Goal: Task Accomplishment & Management: Manage account settings

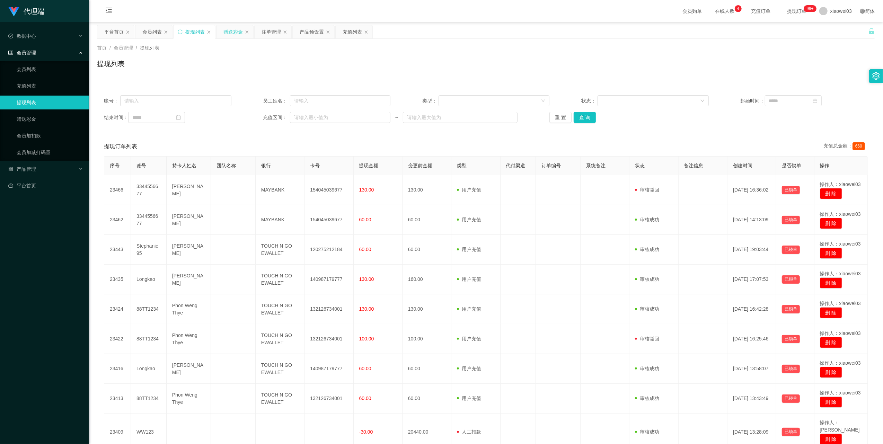
click at [233, 31] on div "赠送彩金" at bounding box center [232, 31] width 19 height 13
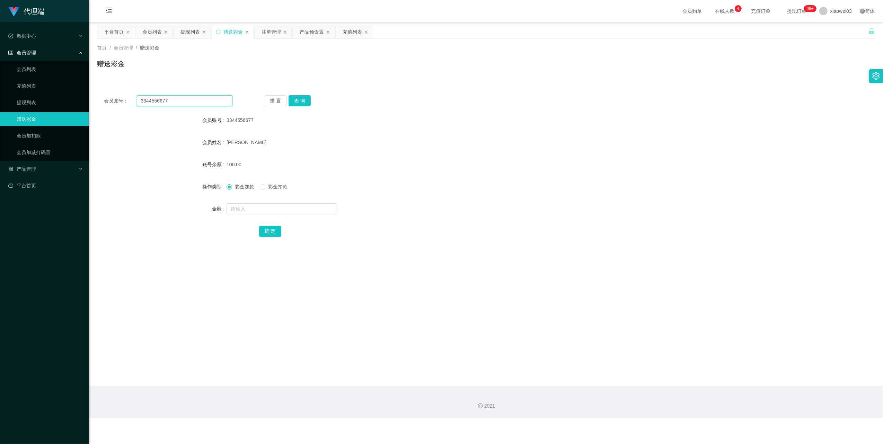
click at [195, 104] on input "3344556677" at bounding box center [185, 100] width 96 height 11
paste input "Ericjun1688w88"
type input "Ericjun1688w88"
click at [298, 100] on button "查 询" at bounding box center [300, 100] width 22 height 11
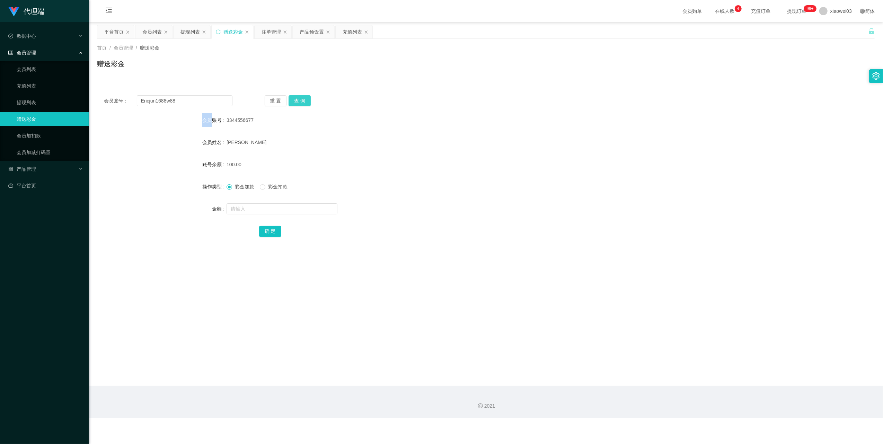
click at [298, 100] on div "重 置 查 询" at bounding box center [329, 100] width 129 height 11
click at [287, 210] on input "text" at bounding box center [282, 208] width 111 height 11
type input "30"
click at [276, 229] on button "确 定" at bounding box center [270, 231] width 22 height 11
click at [276, 229] on span "确 定" at bounding box center [270, 231] width 22 height 6
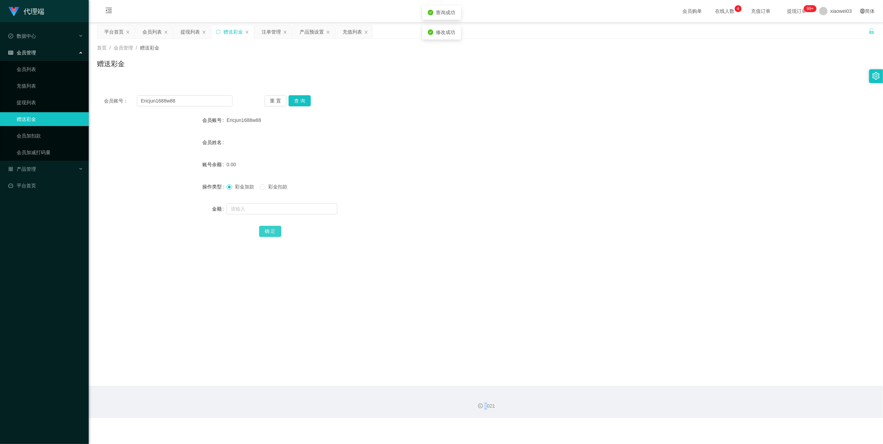
click at [276, 229] on button "确 定" at bounding box center [270, 231] width 22 height 11
click at [295, 105] on button "查 询" at bounding box center [300, 100] width 22 height 11
click at [268, 32] on div "注单管理" at bounding box center [271, 31] width 19 height 13
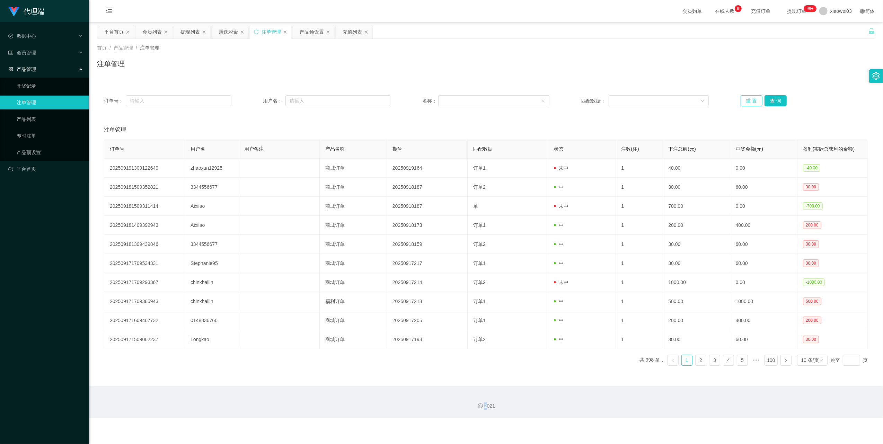
click at [741, 105] on button "重 置" at bounding box center [752, 100] width 22 height 11
click at [318, 34] on div "产品预设置" at bounding box center [312, 31] width 24 height 13
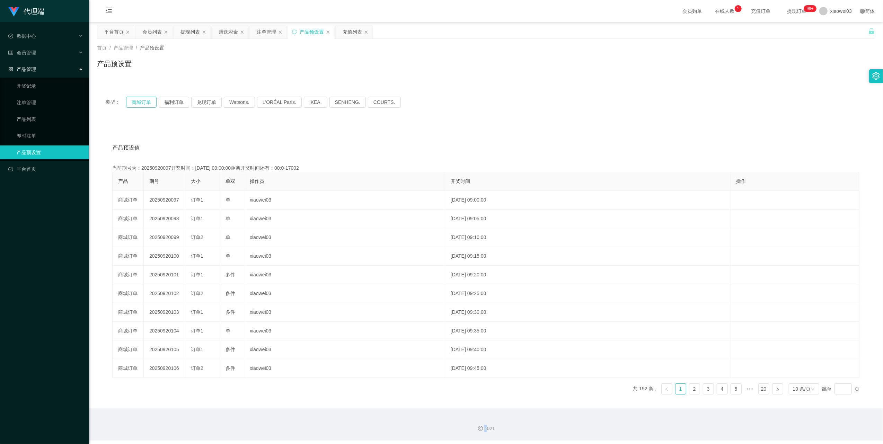
click at [138, 100] on button "商城订单" at bounding box center [141, 102] width 30 height 11
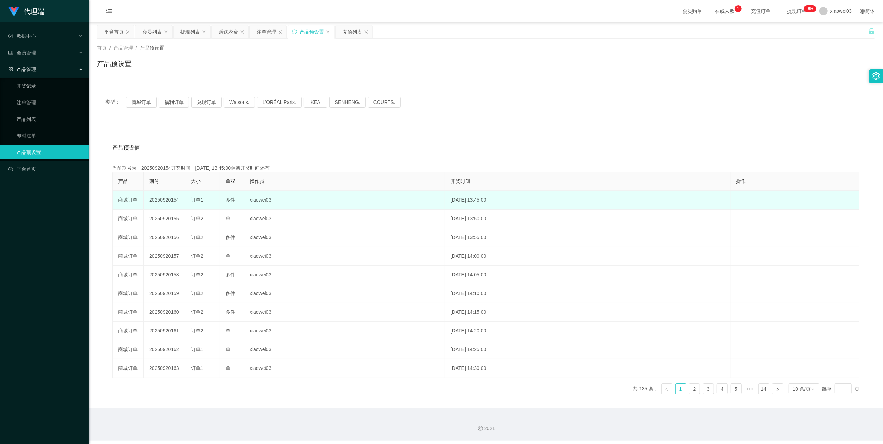
click at [173, 201] on td "20250920154" at bounding box center [165, 200] width 42 height 19
drag, startPoint x: 173, startPoint y: 201, endPoint x: 246, endPoint y: 196, distance: 72.6
click at [240, 203] on td "多件" at bounding box center [232, 200] width 24 height 19
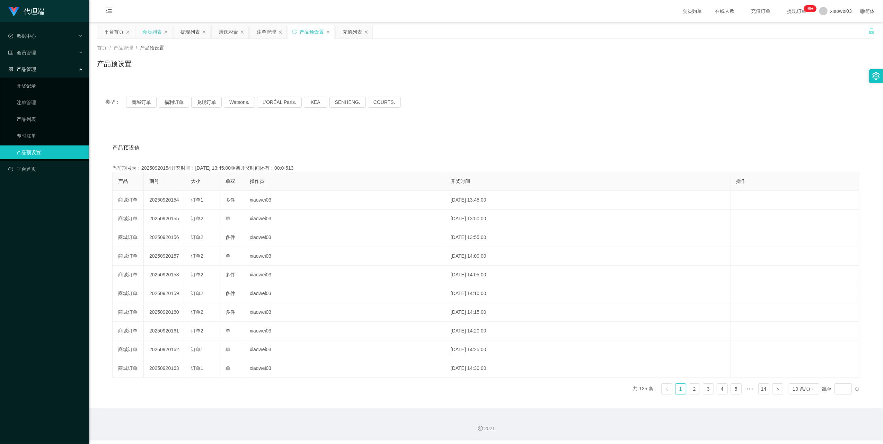
click at [150, 36] on div "会员列表" at bounding box center [151, 31] width 19 height 13
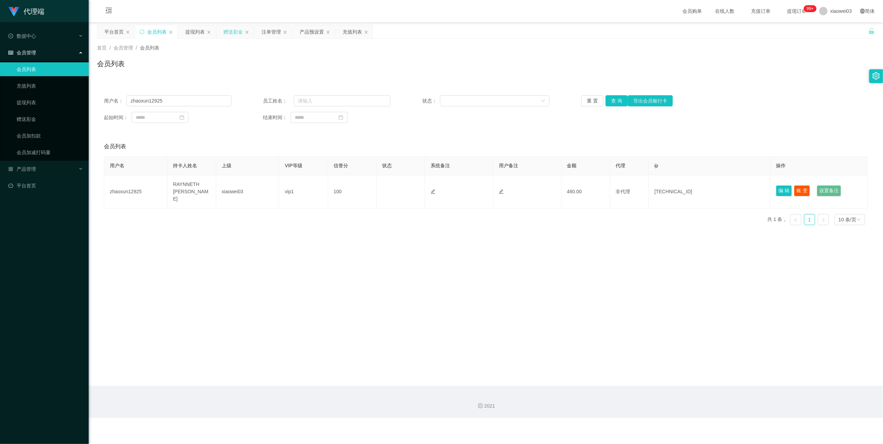
click at [223, 29] on div "赠送彩金" at bounding box center [235, 31] width 37 height 13
click at [270, 33] on div "注单管理" at bounding box center [271, 31] width 19 height 13
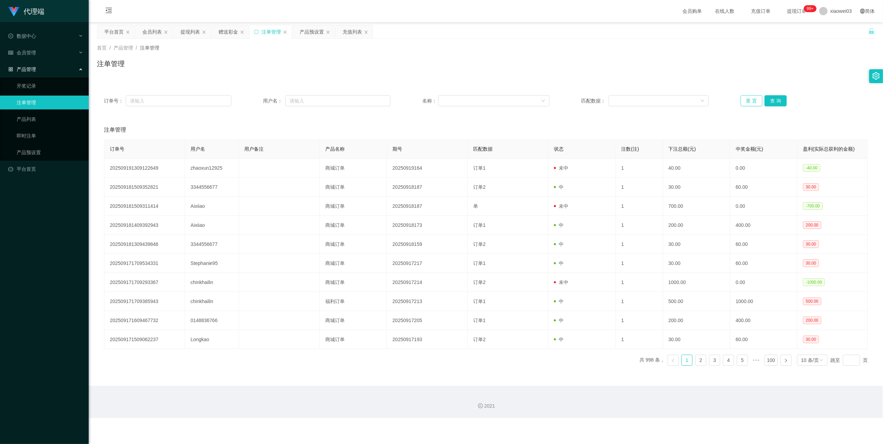
click at [750, 105] on button "重 置" at bounding box center [752, 100] width 22 height 11
click at [195, 36] on div "提现列表" at bounding box center [189, 31] width 19 height 13
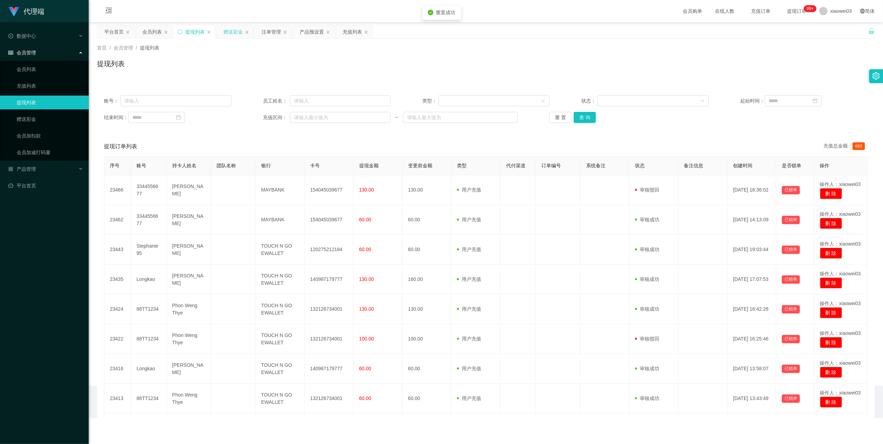
click at [232, 33] on div "赠送彩金" at bounding box center [232, 31] width 19 height 13
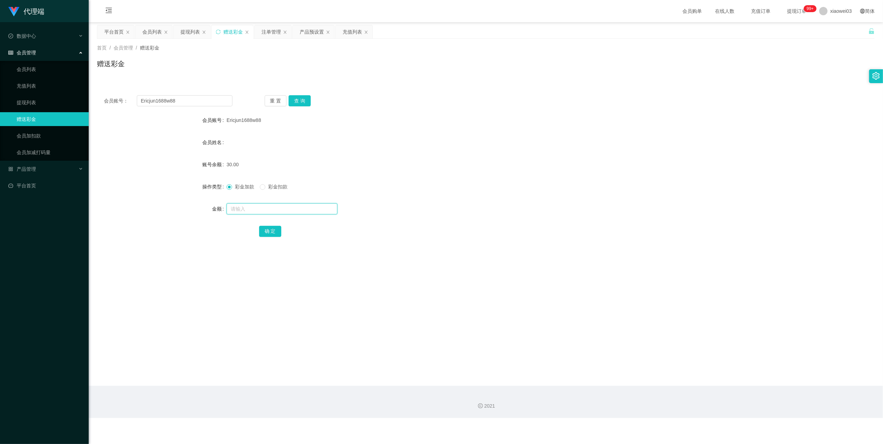
click at [248, 207] on input "text" at bounding box center [282, 208] width 111 height 11
click at [301, 100] on button "查 询" at bounding box center [300, 100] width 22 height 11
drag, startPoint x: 286, startPoint y: 211, endPoint x: 288, endPoint y: 216, distance: 5.0
click at [286, 211] on input "text" at bounding box center [282, 208] width 111 height 11
type input "1"
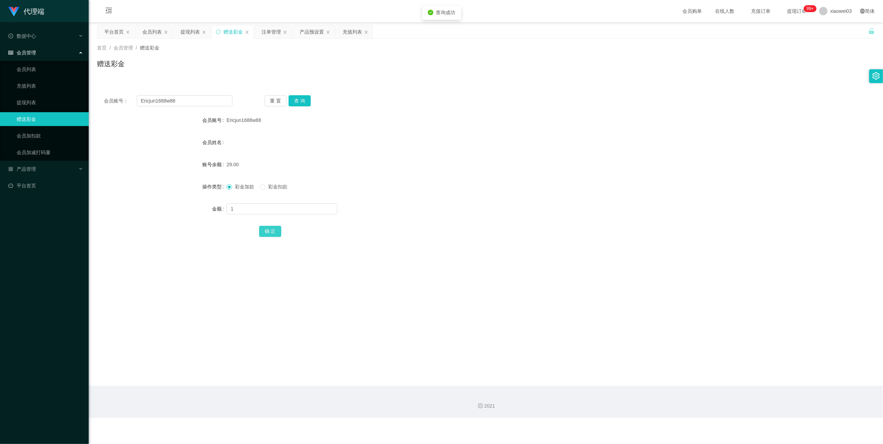
click at [266, 230] on button "确 定" at bounding box center [270, 231] width 22 height 11
click at [297, 99] on button "查 询" at bounding box center [300, 100] width 22 height 11
click at [303, 34] on div "产品预设置" at bounding box center [312, 31] width 24 height 13
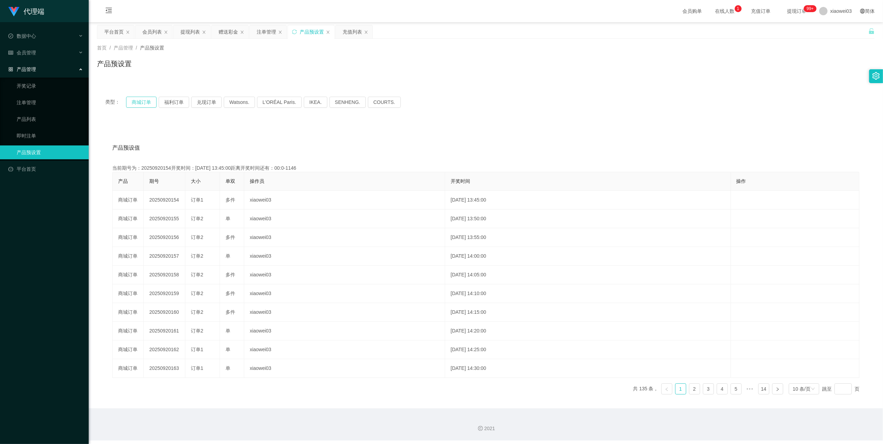
click at [147, 100] on button "商城订单" at bounding box center [141, 102] width 30 height 11
click at [300, 32] on div "产品预设置" at bounding box center [311, 31] width 46 height 13
click at [297, 32] on icon "图标: sync" at bounding box center [294, 31] width 5 height 5
click at [135, 100] on button "商城订单" at bounding box center [141, 102] width 30 height 11
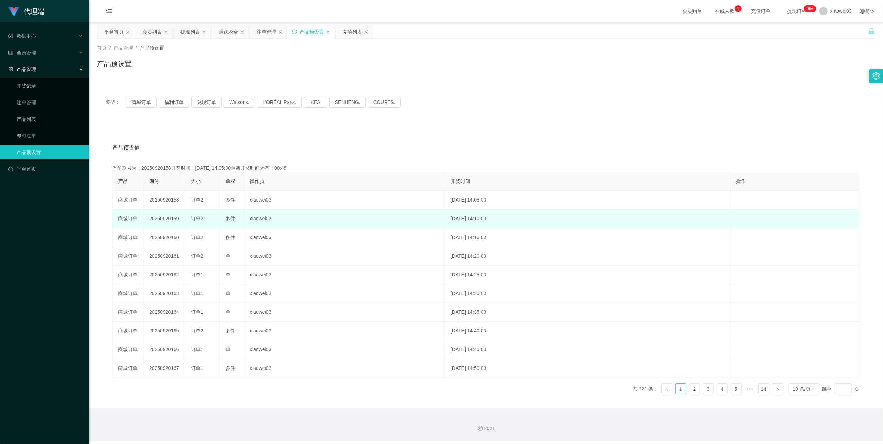
click at [173, 218] on td "20250920159" at bounding box center [165, 219] width 42 height 19
copy td "20250920159"
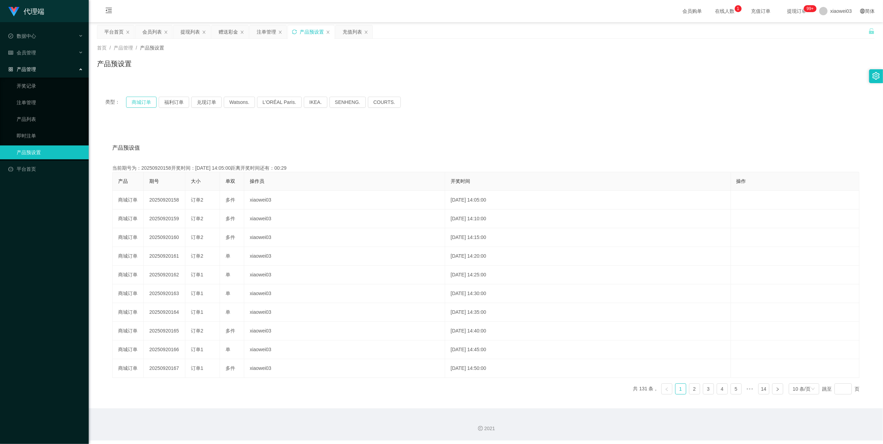
click at [147, 101] on button "商城订单" at bounding box center [141, 102] width 30 height 11
click at [141, 103] on button "商城订单" at bounding box center [141, 102] width 30 height 11
click at [295, 29] on icon "图标: sync" at bounding box center [294, 31] width 5 height 5
click at [139, 103] on button "商城订单" at bounding box center [141, 102] width 30 height 11
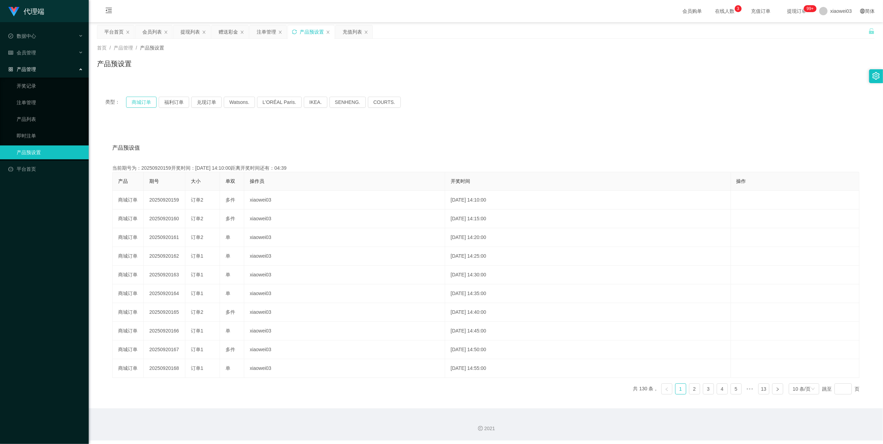
click at [141, 107] on button "商城订单" at bounding box center [141, 102] width 30 height 11
click at [295, 31] on icon "图标: sync" at bounding box center [294, 31] width 5 height 5
click at [135, 103] on button "商城订单" at bounding box center [141, 102] width 30 height 11
click at [269, 34] on div "注单管理" at bounding box center [266, 31] width 19 height 13
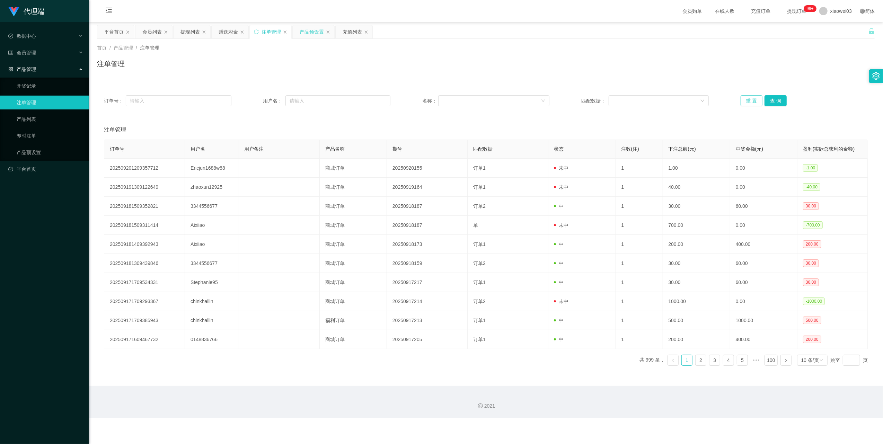
click at [749, 102] on button "重 置" at bounding box center [752, 100] width 22 height 11
click at [741, 103] on button "重 置" at bounding box center [752, 100] width 22 height 11
click at [747, 99] on button "重 置" at bounding box center [752, 100] width 22 height 11
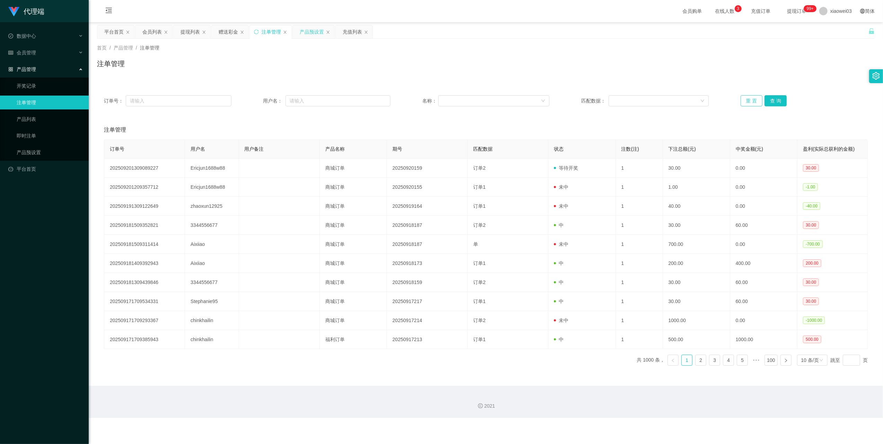
click at [744, 100] on button "重 置" at bounding box center [752, 100] width 22 height 11
click at [742, 95] on button "重 置" at bounding box center [752, 100] width 22 height 11
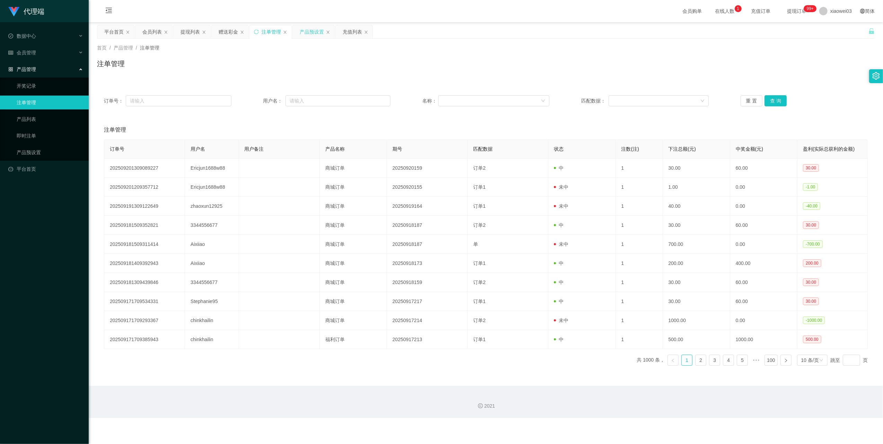
click at [191, 39] on div "首页 / 产品管理 / 注单管理 / 注单管理" at bounding box center [486, 59] width 794 height 41
click at [190, 35] on div "提现列表" at bounding box center [189, 31] width 19 height 13
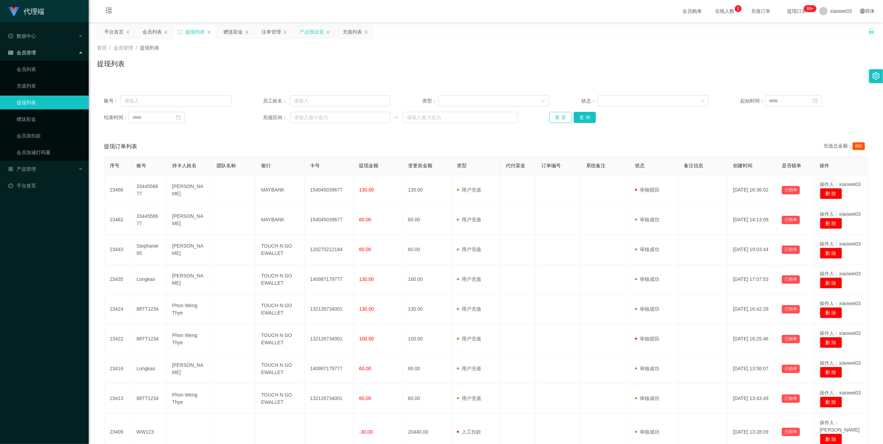
click at [561, 115] on button "重 置" at bounding box center [560, 117] width 22 height 11
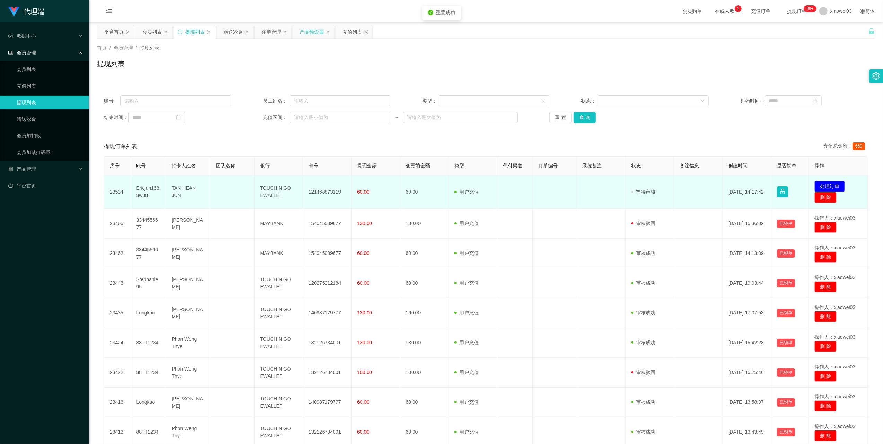
click at [313, 192] on td "121468873119" at bounding box center [327, 192] width 48 height 34
copy td "121468873119"
click at [276, 193] on td "TOUCH N GO EWALLET" at bounding box center [279, 192] width 48 height 34
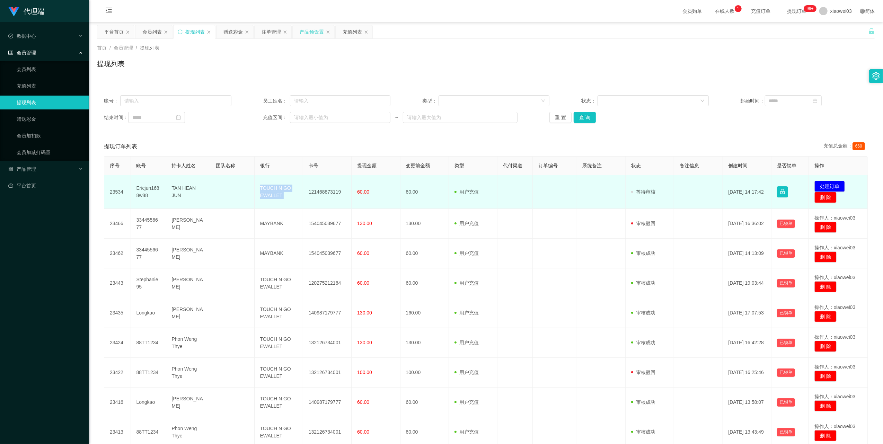
click at [276, 193] on td "TOUCH N GO EWALLET" at bounding box center [279, 192] width 48 height 34
copy td "TOUCH N GO EWALLET"
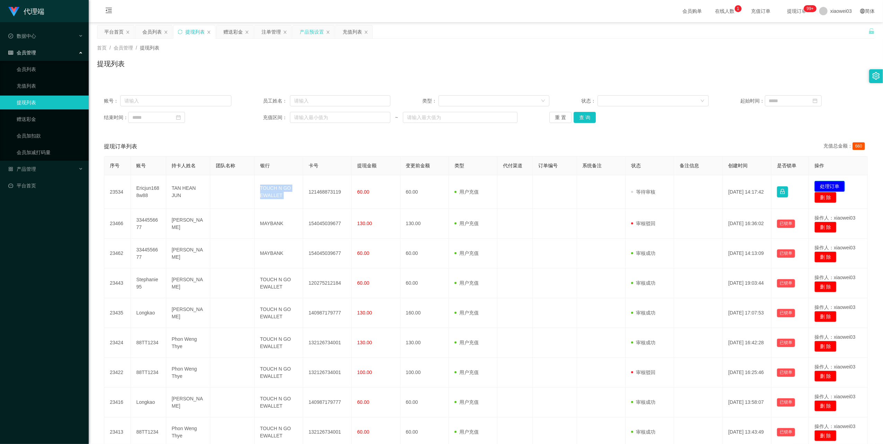
drag, startPoint x: 826, startPoint y: 184, endPoint x: 815, endPoint y: 183, distance: 10.8
click at [826, 184] on button "处理订单" at bounding box center [829, 186] width 30 height 11
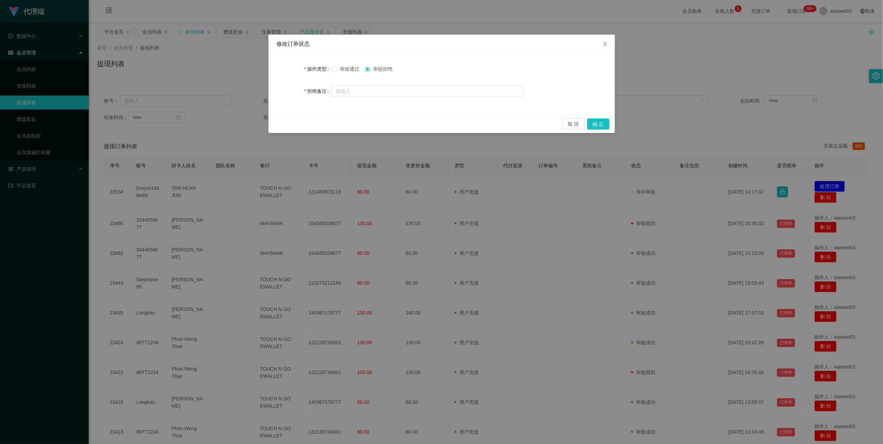
click at [347, 69] on span "审核通过" at bounding box center [349, 69] width 25 height 6
click at [598, 127] on button "确 定" at bounding box center [598, 123] width 22 height 11
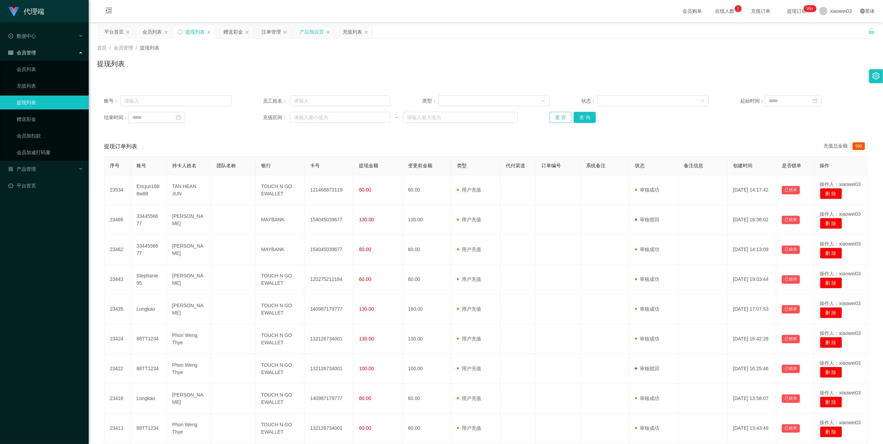
click at [557, 113] on button "重 置" at bounding box center [560, 117] width 22 height 11
click at [556, 116] on button "重 置" at bounding box center [560, 117] width 22 height 11
